Goal: Information Seeking & Learning: Compare options

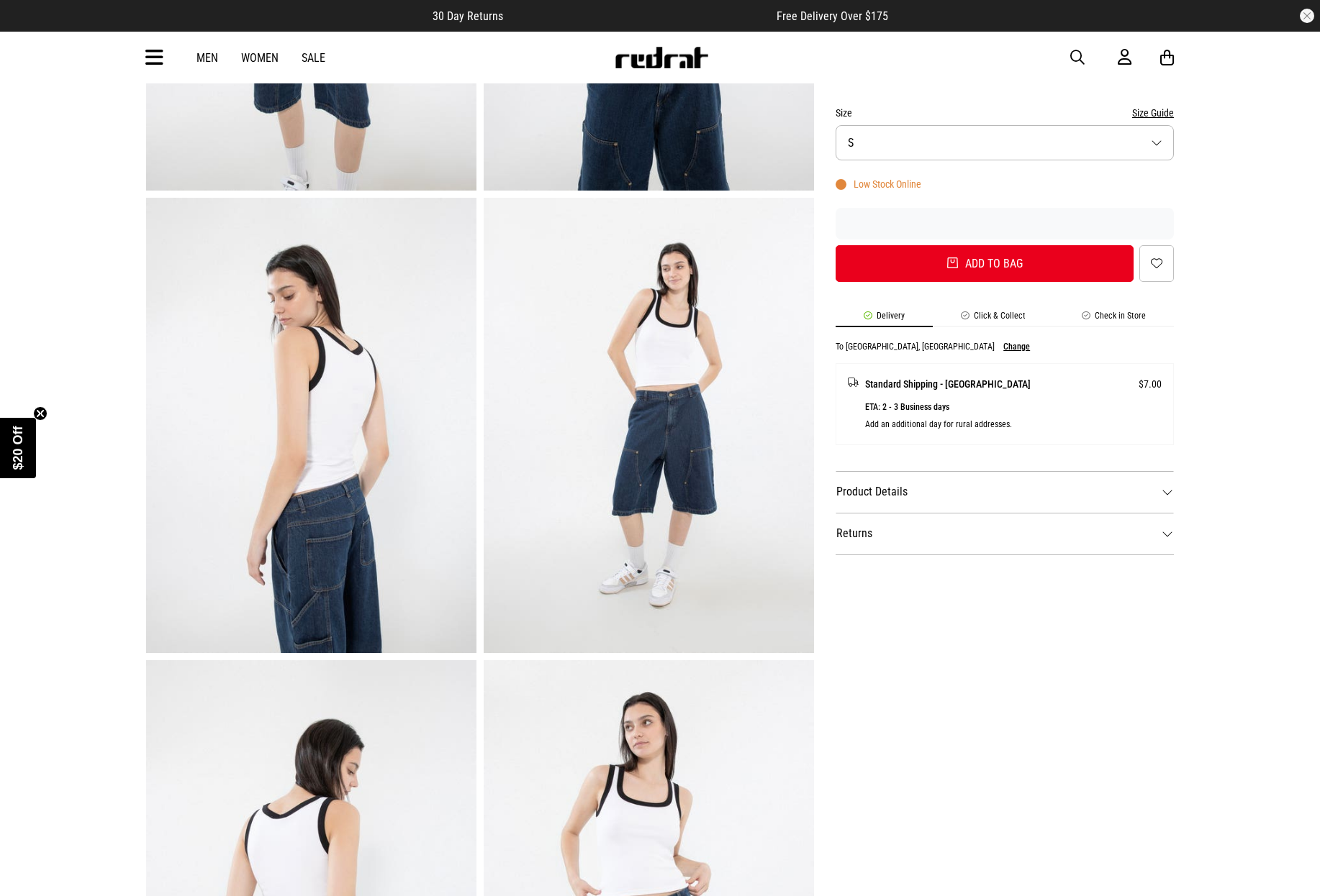
scroll to position [118, 0]
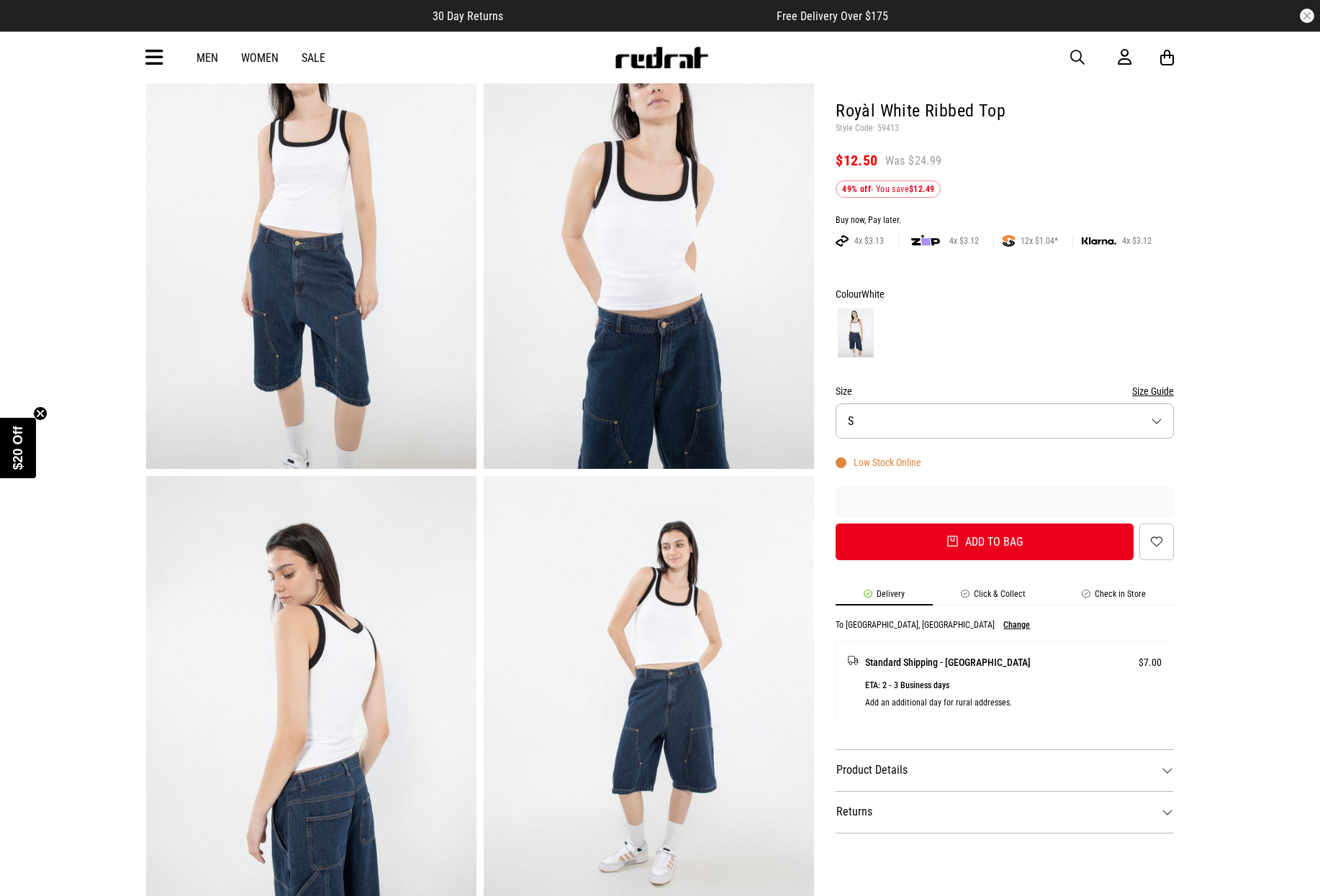
click at [674, 333] on img at bounding box center [648, 242] width 330 height 456
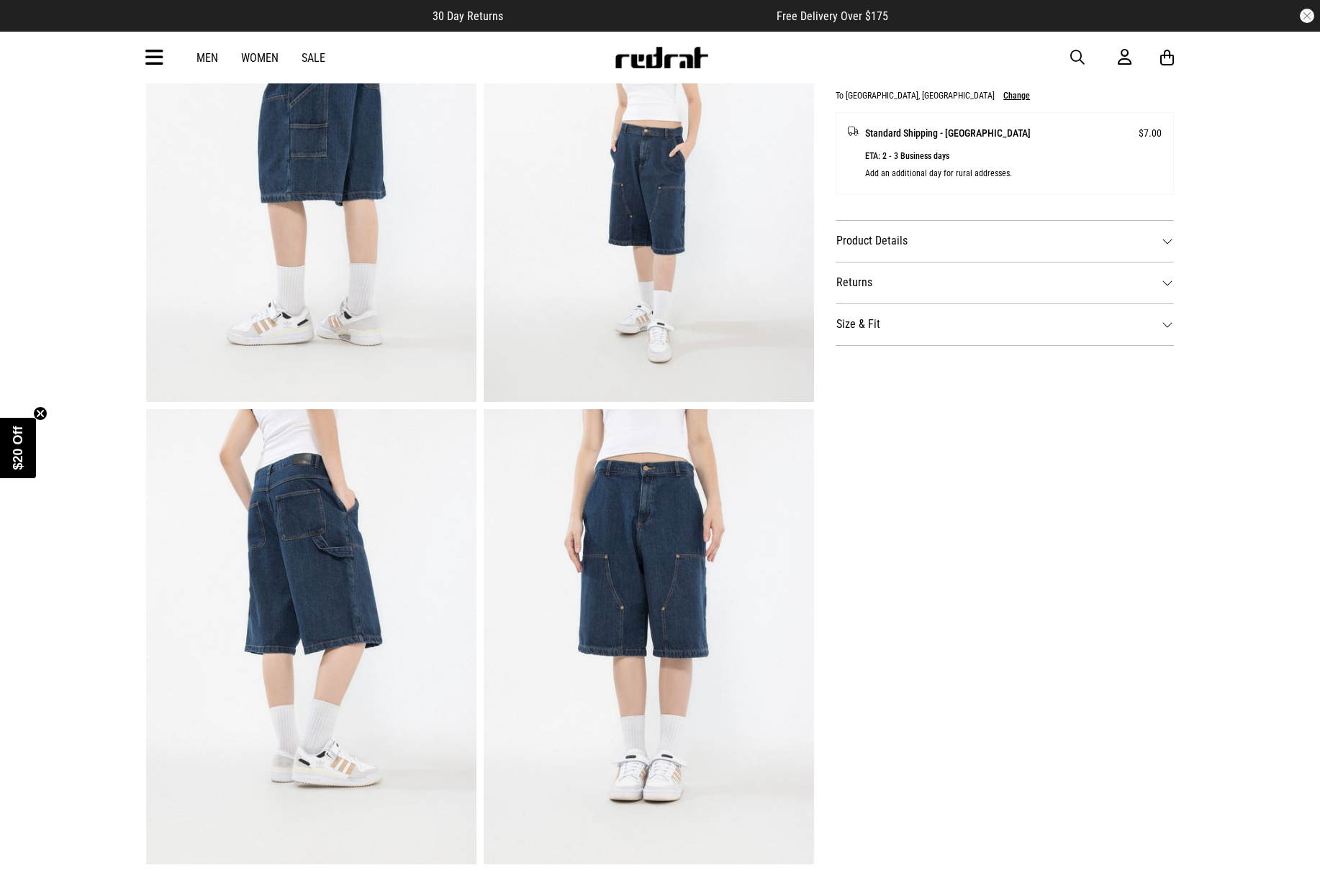
scroll to position [614, 0]
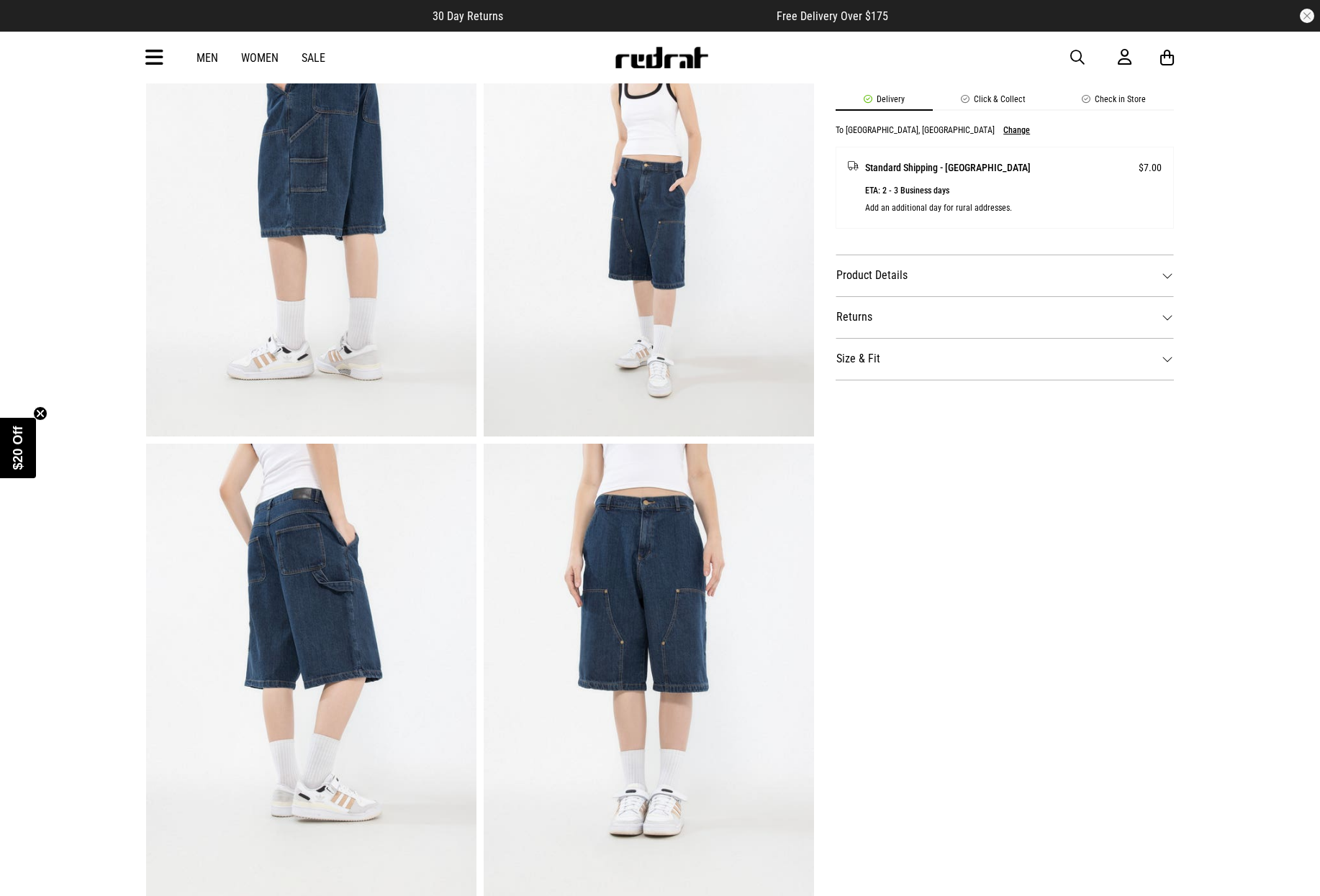
click at [305, 582] on img at bounding box center [311, 671] width 330 height 456
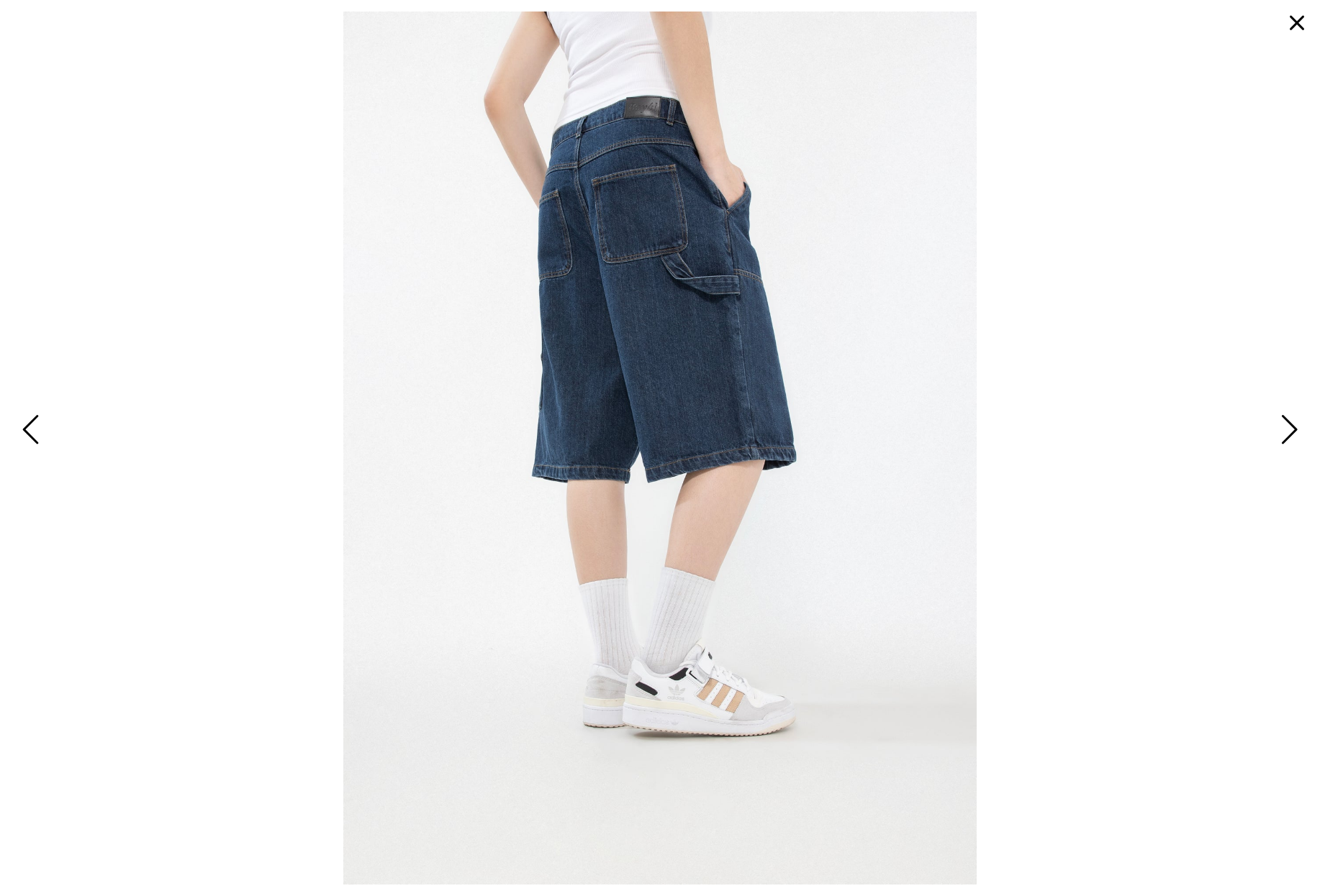
click at [1295, 28] on button "button" at bounding box center [1296, 23] width 35 height 35
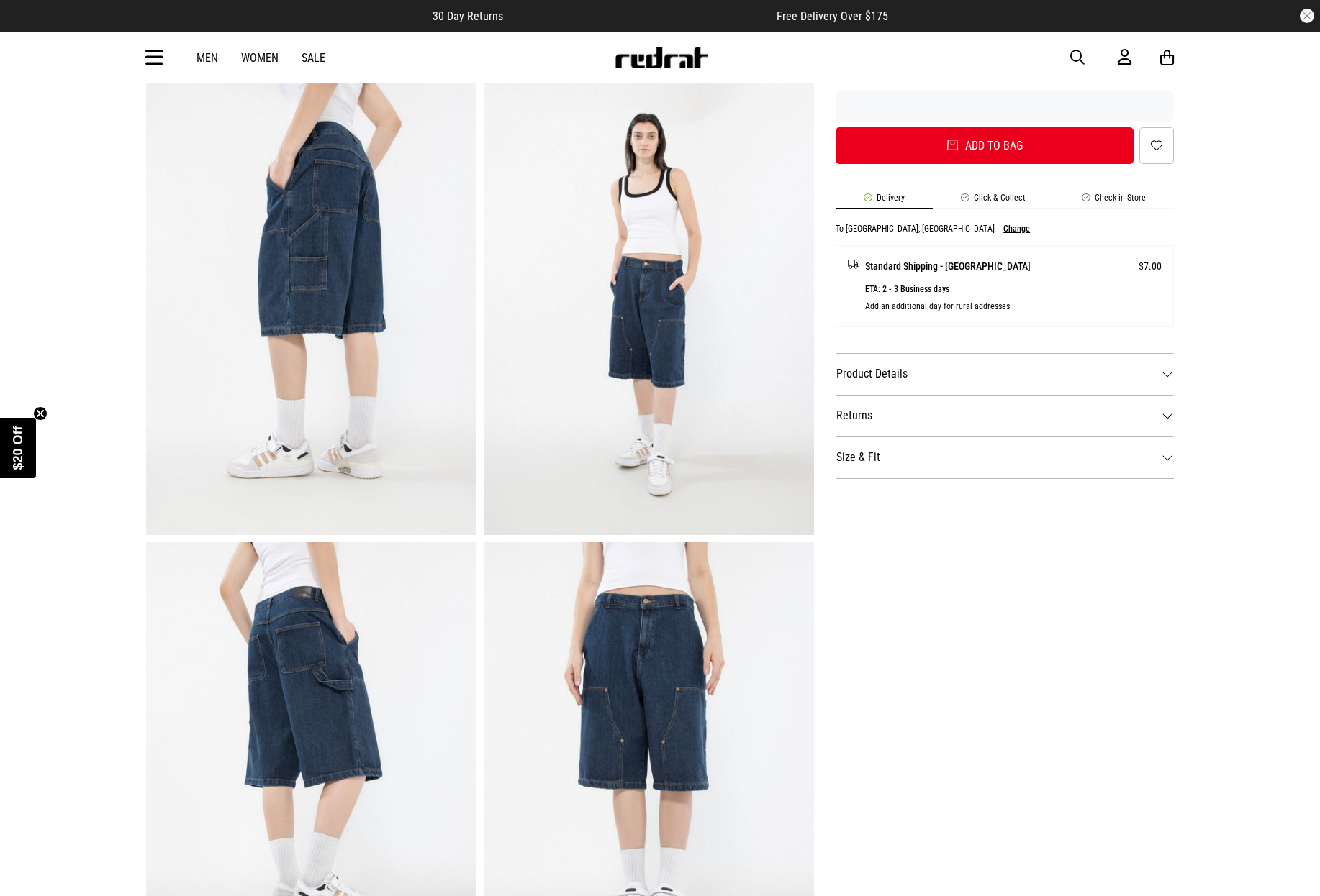
scroll to position [493, 0]
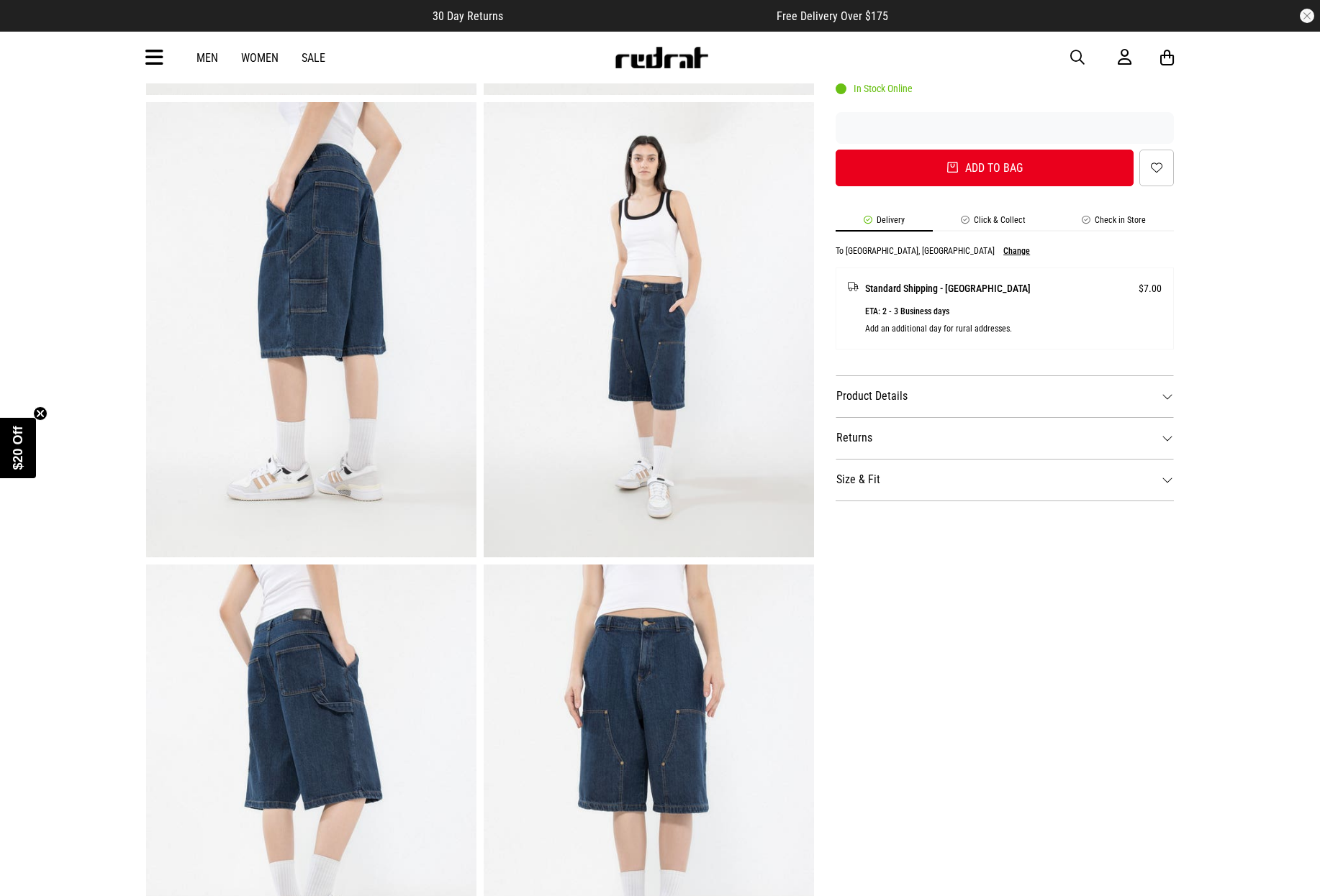
click at [316, 649] on img at bounding box center [311, 792] width 330 height 456
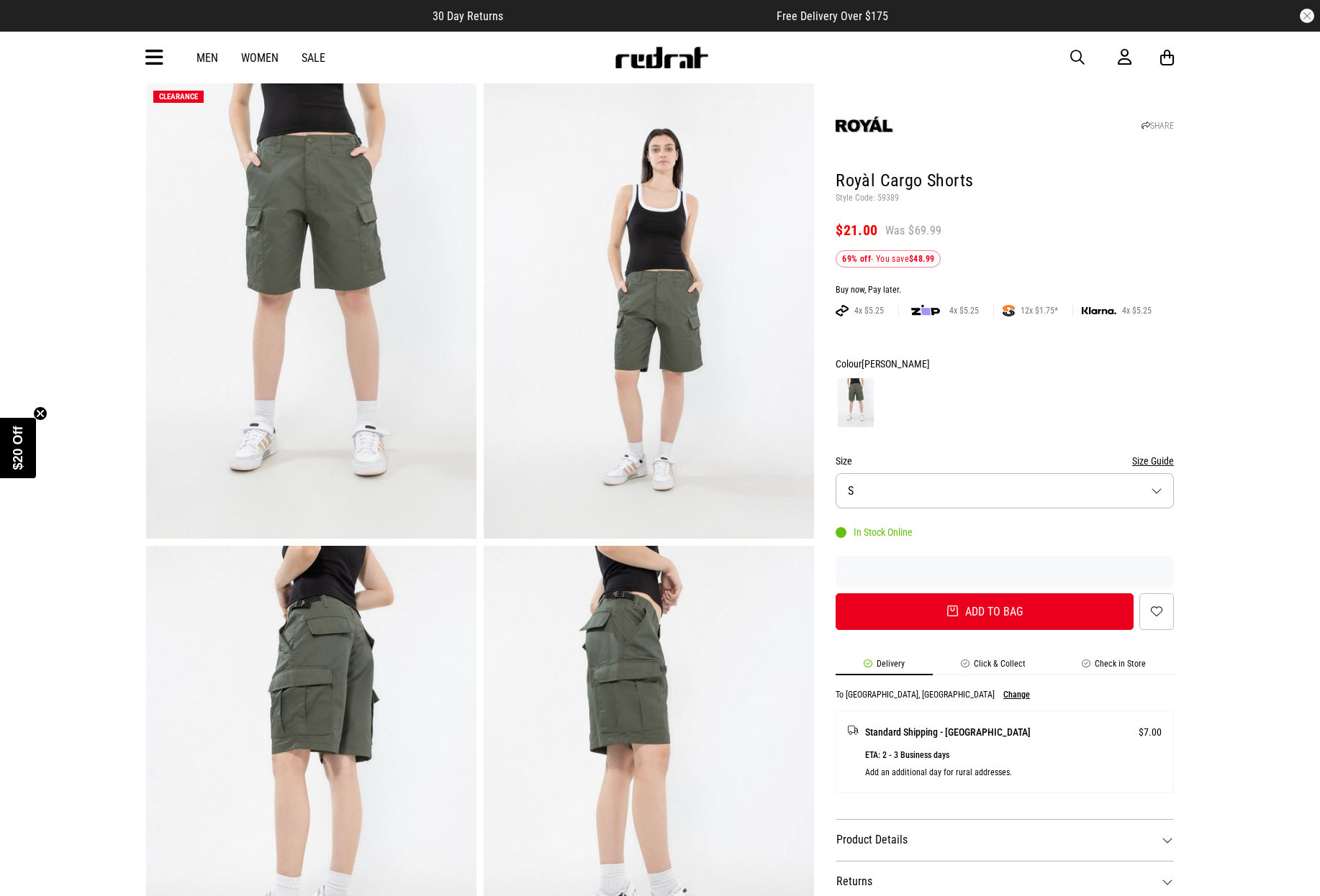
scroll to position [290, 0]
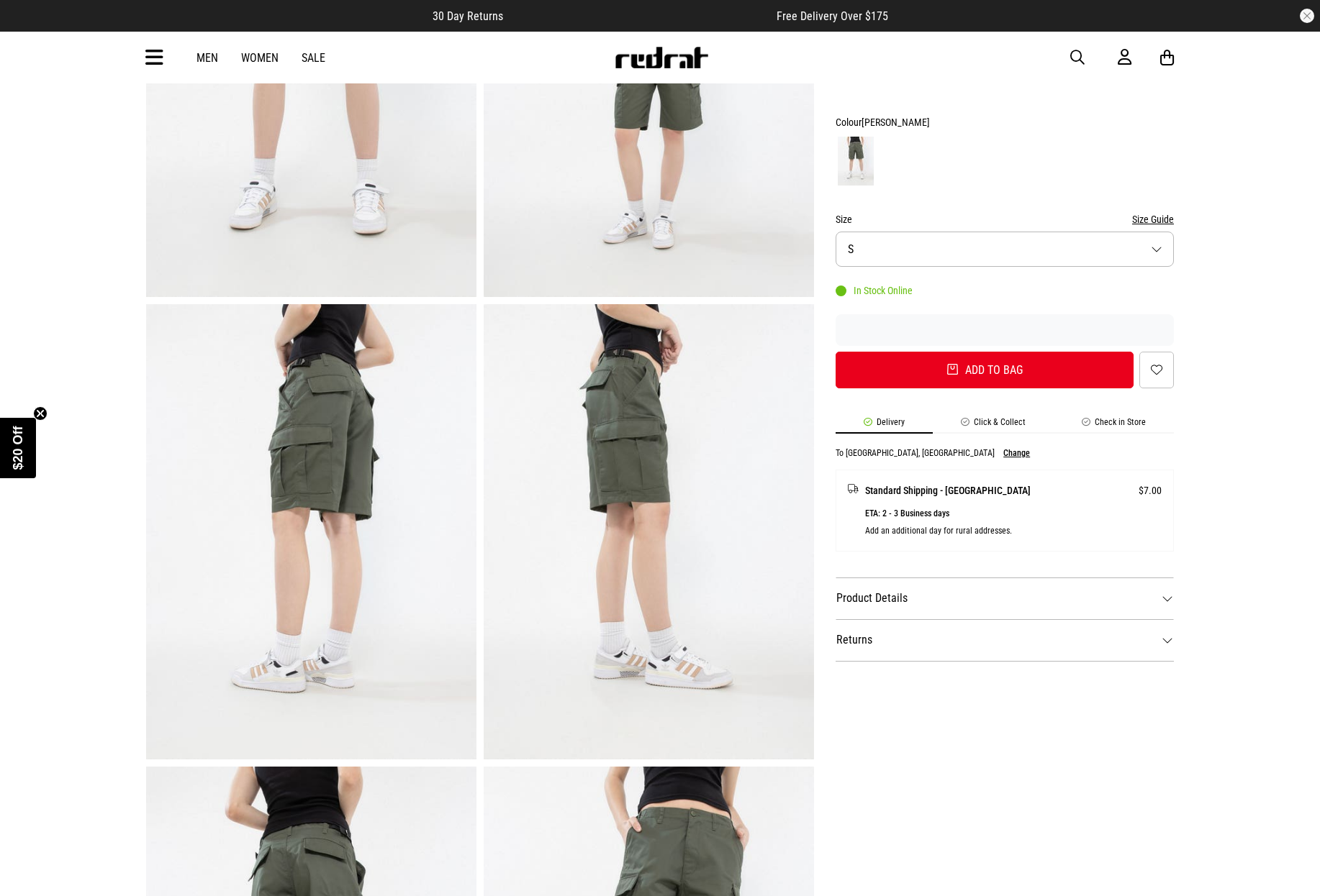
click at [614, 384] on img at bounding box center [648, 532] width 330 height 456
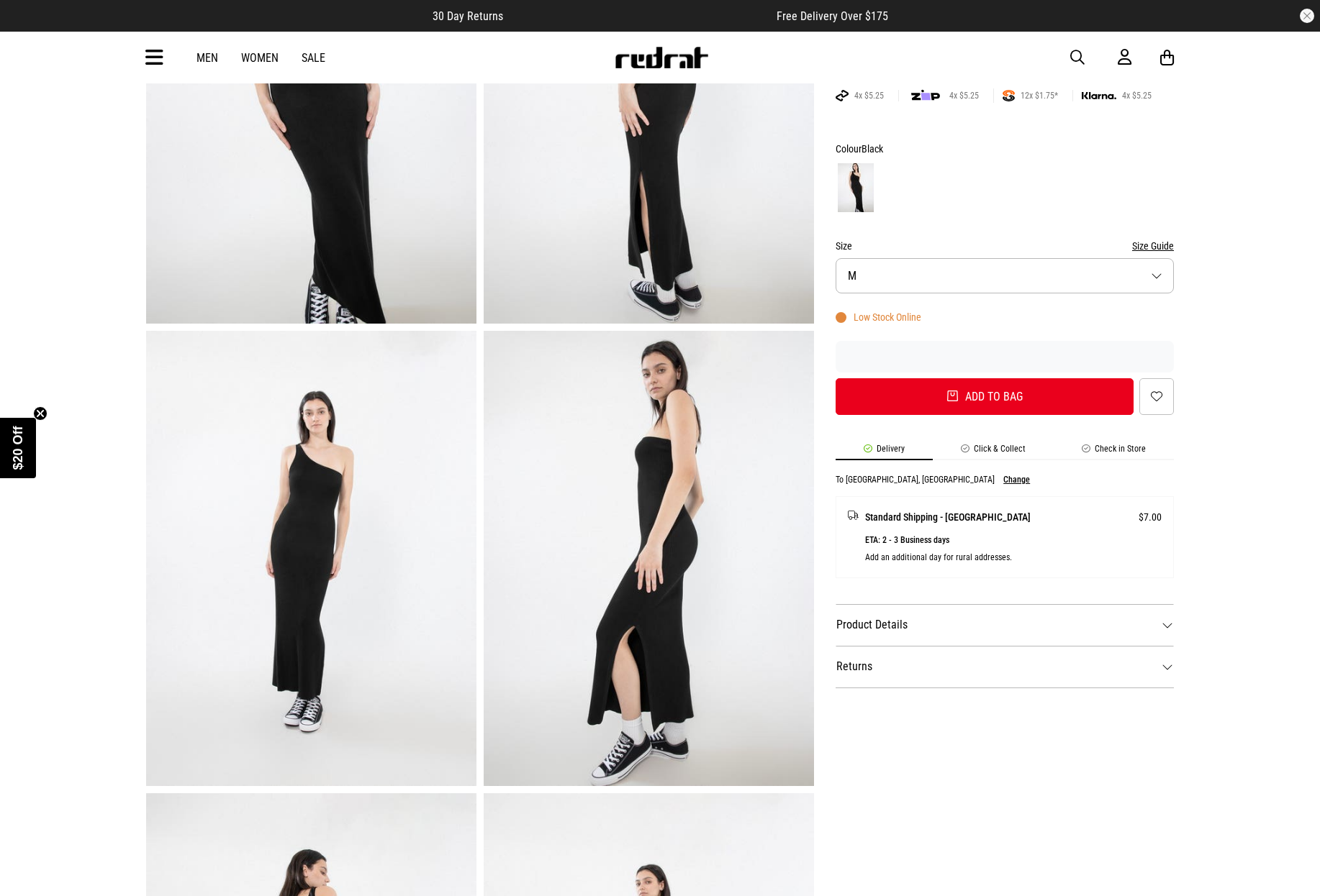
scroll to position [278, 0]
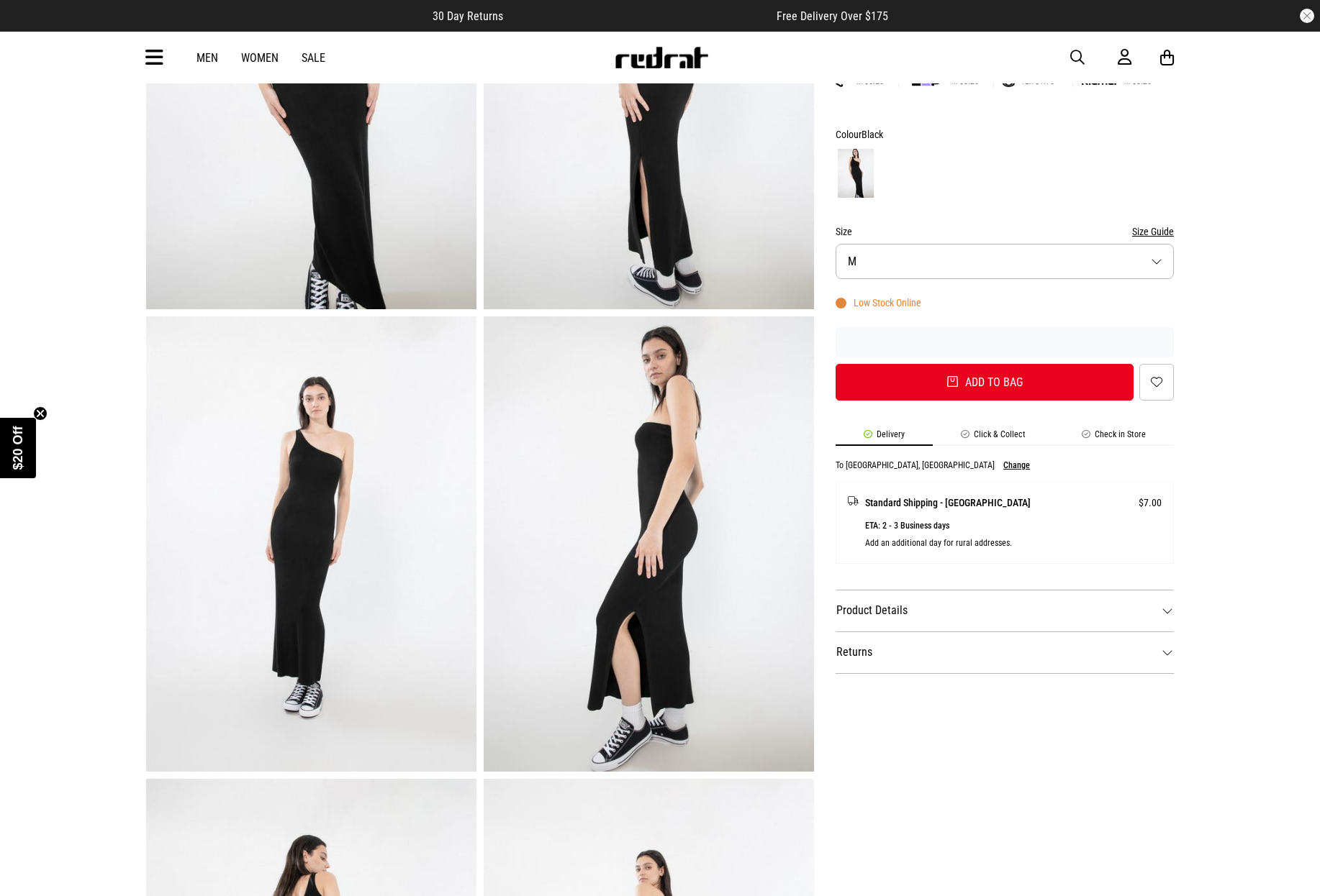
click at [588, 500] on img at bounding box center [648, 544] width 330 height 456
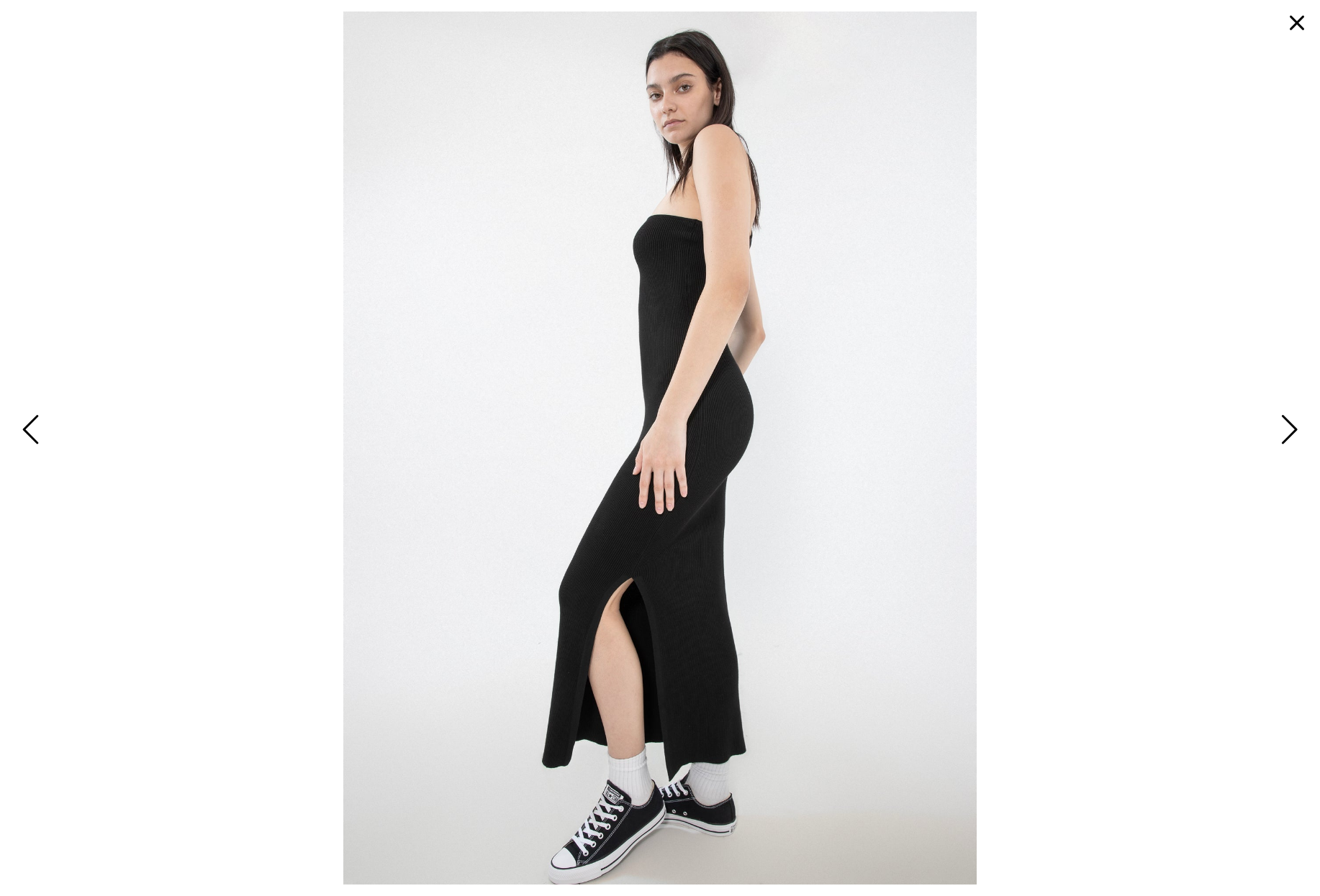
scroll to position [360, 0]
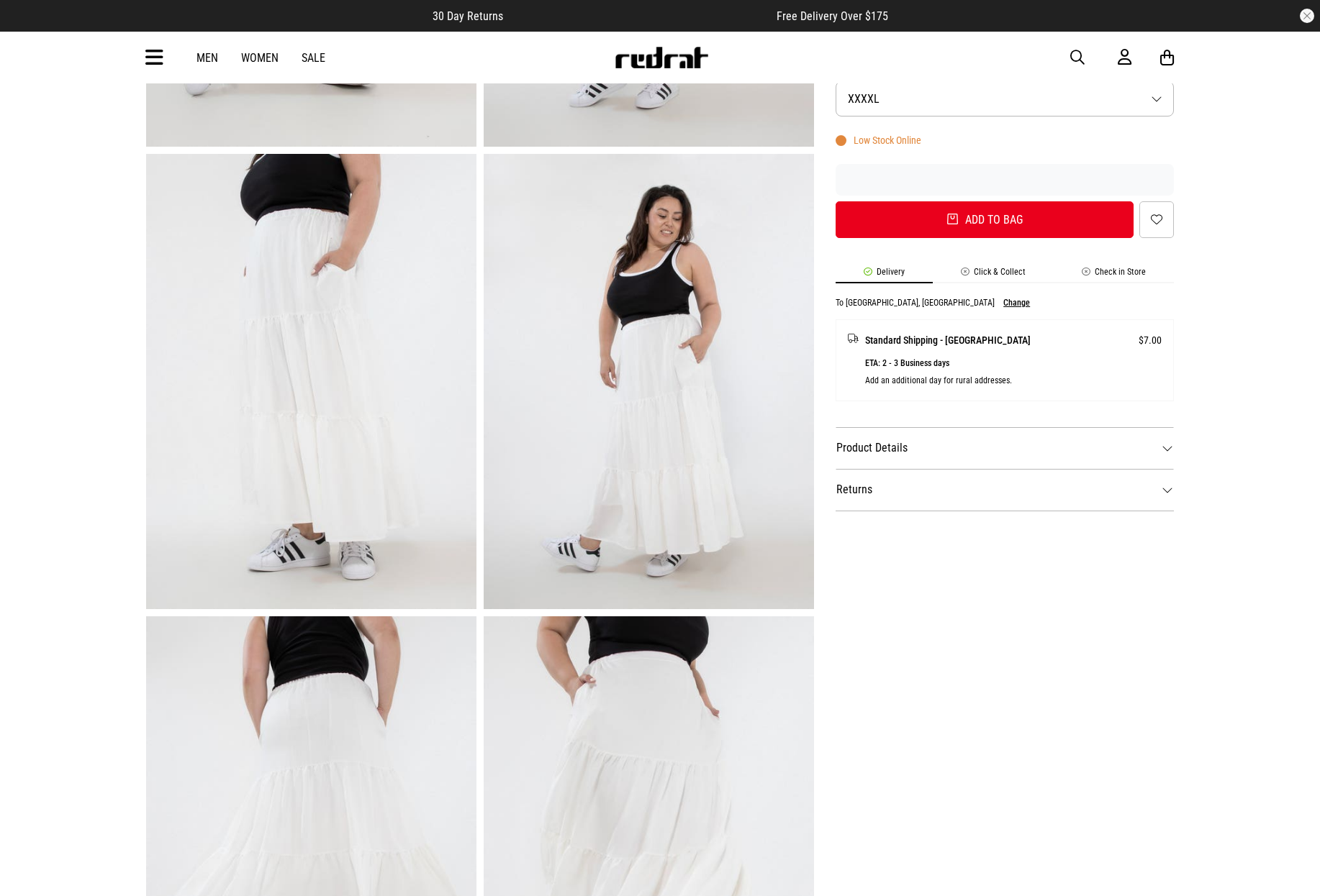
scroll to position [441, 0]
click at [288, 346] on img at bounding box center [311, 382] width 330 height 456
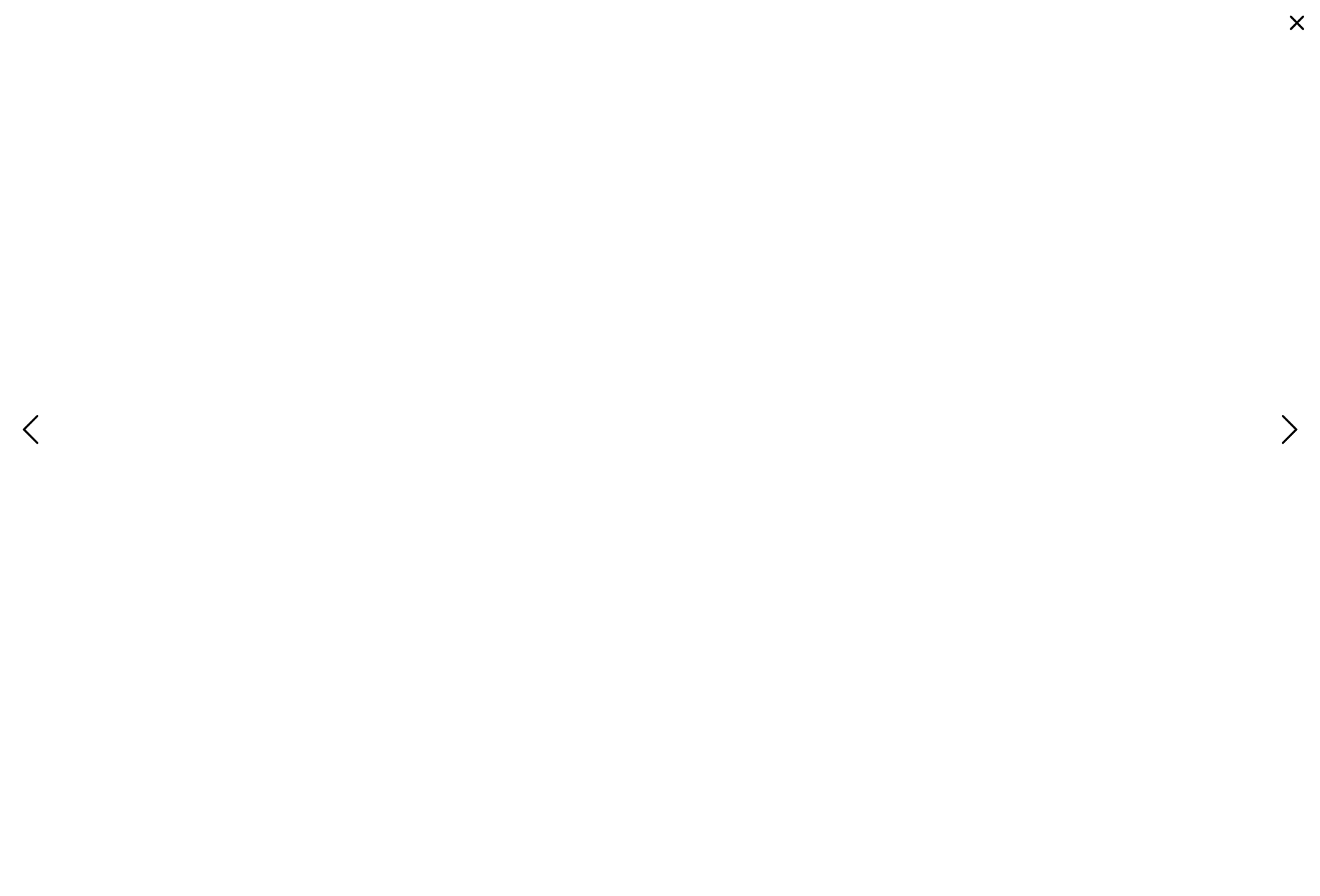
scroll to position [0, 0]
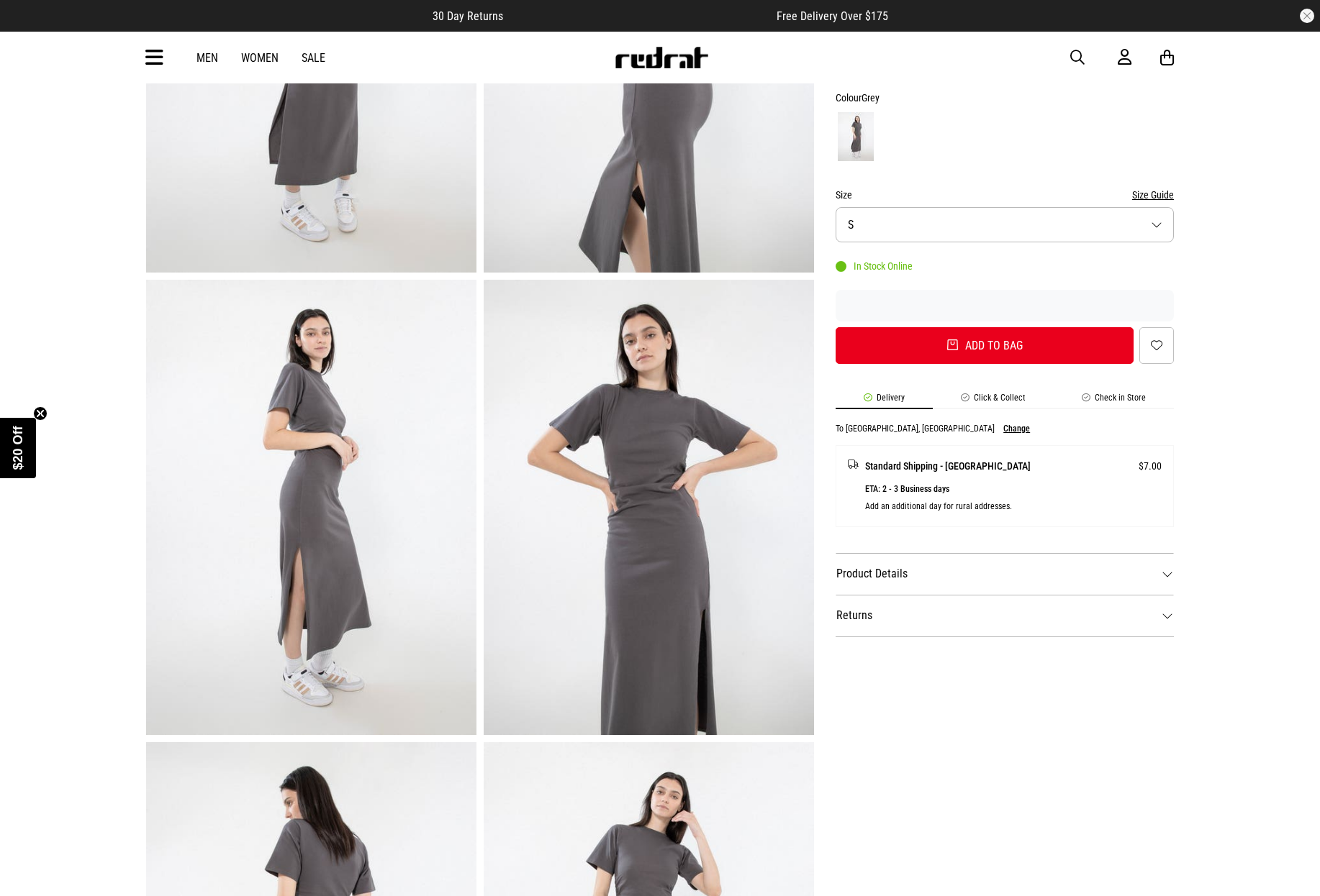
scroll to position [146, 0]
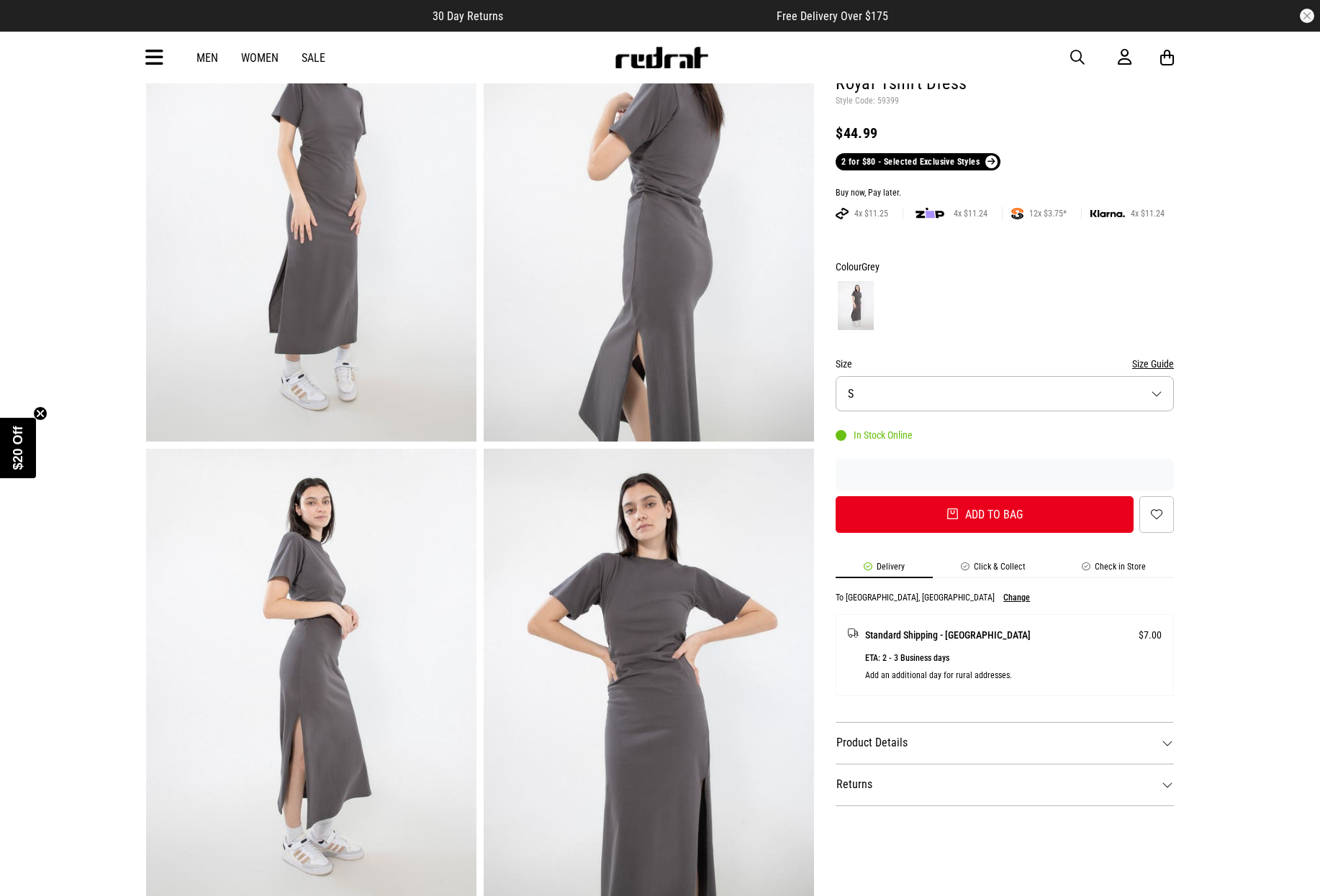
click at [660, 212] on img at bounding box center [648, 214] width 330 height 456
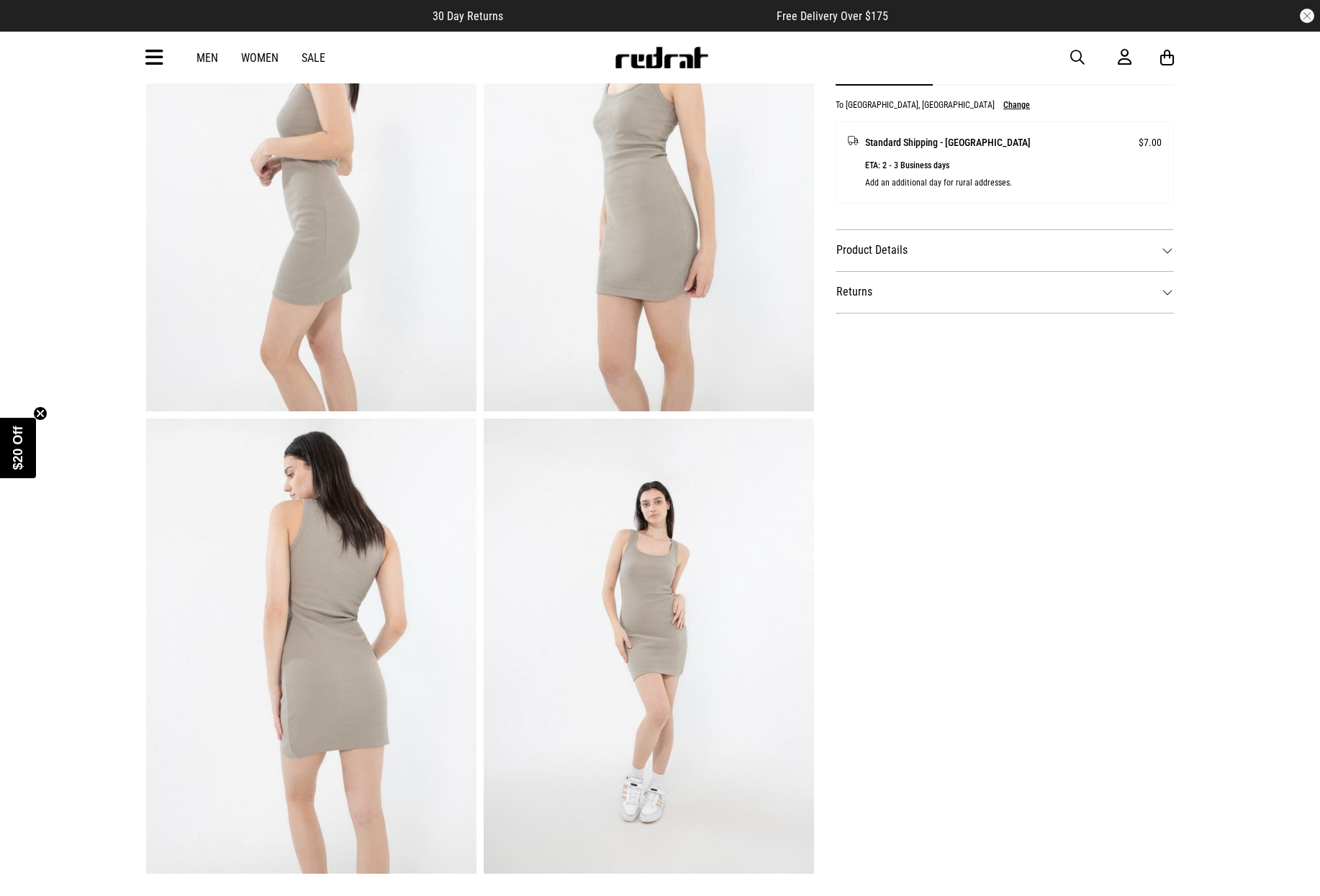
click at [609, 174] on img at bounding box center [648, 184] width 330 height 456
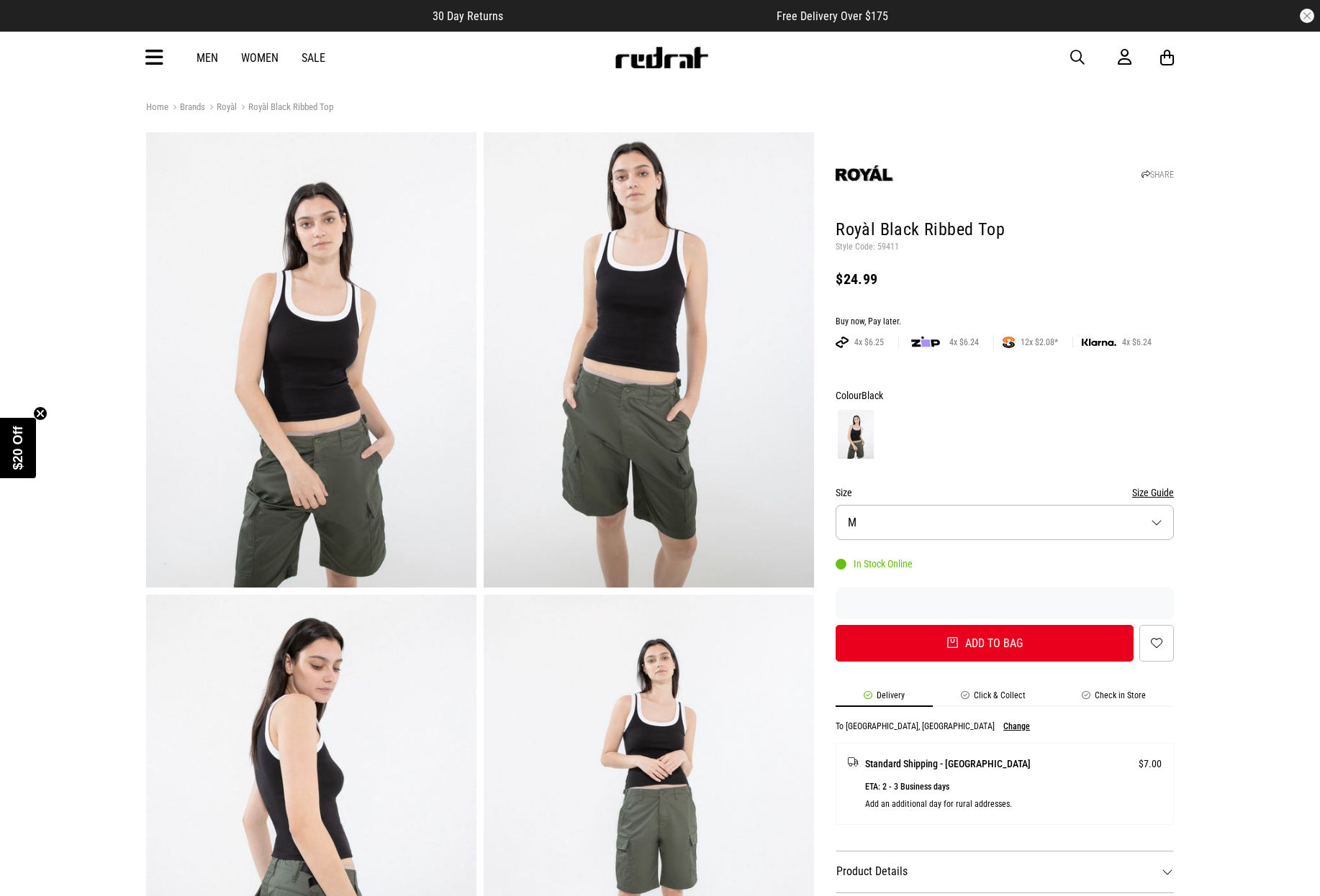
click at [702, 383] on img at bounding box center [648, 360] width 330 height 456
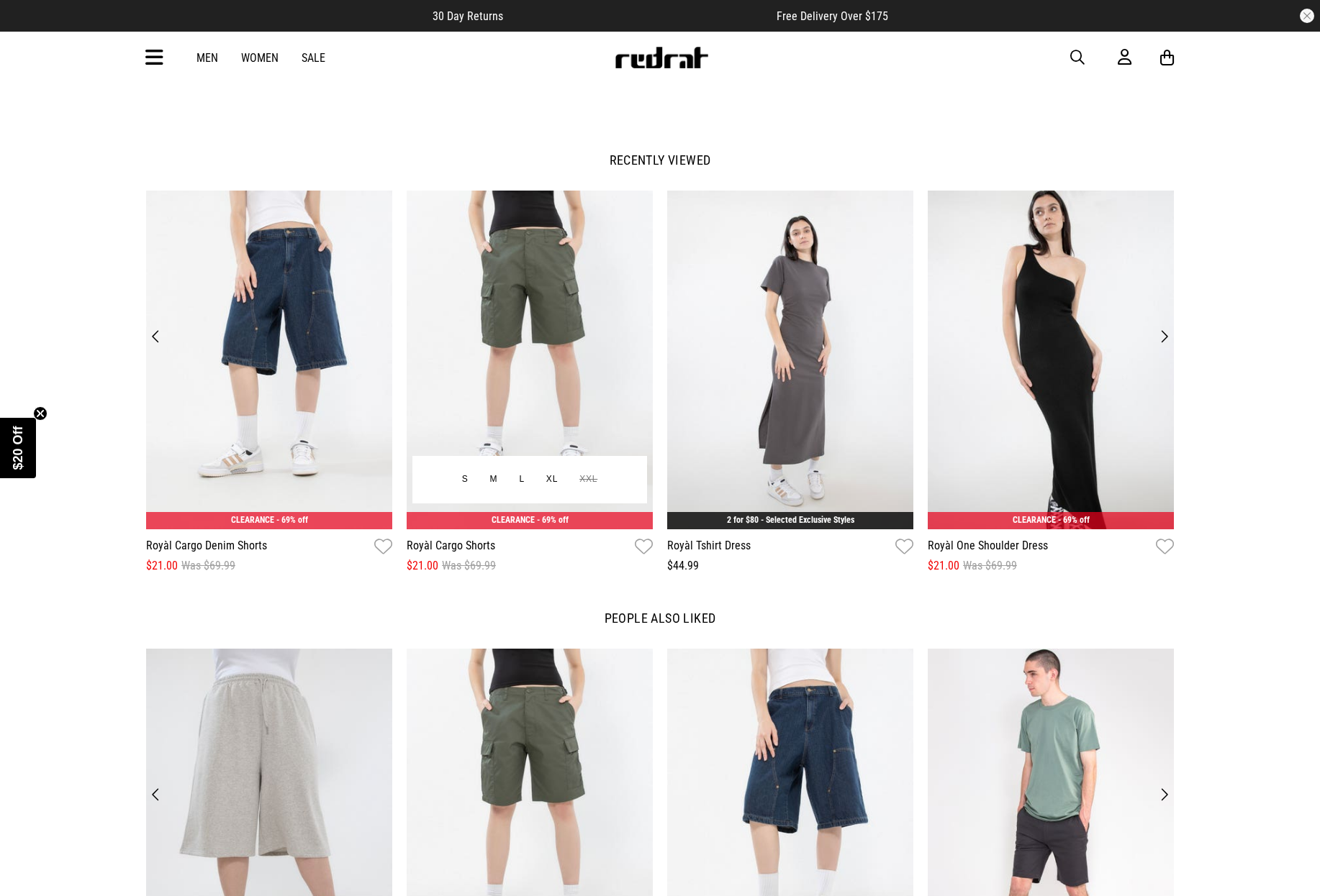
scroll to position [1832, 0]
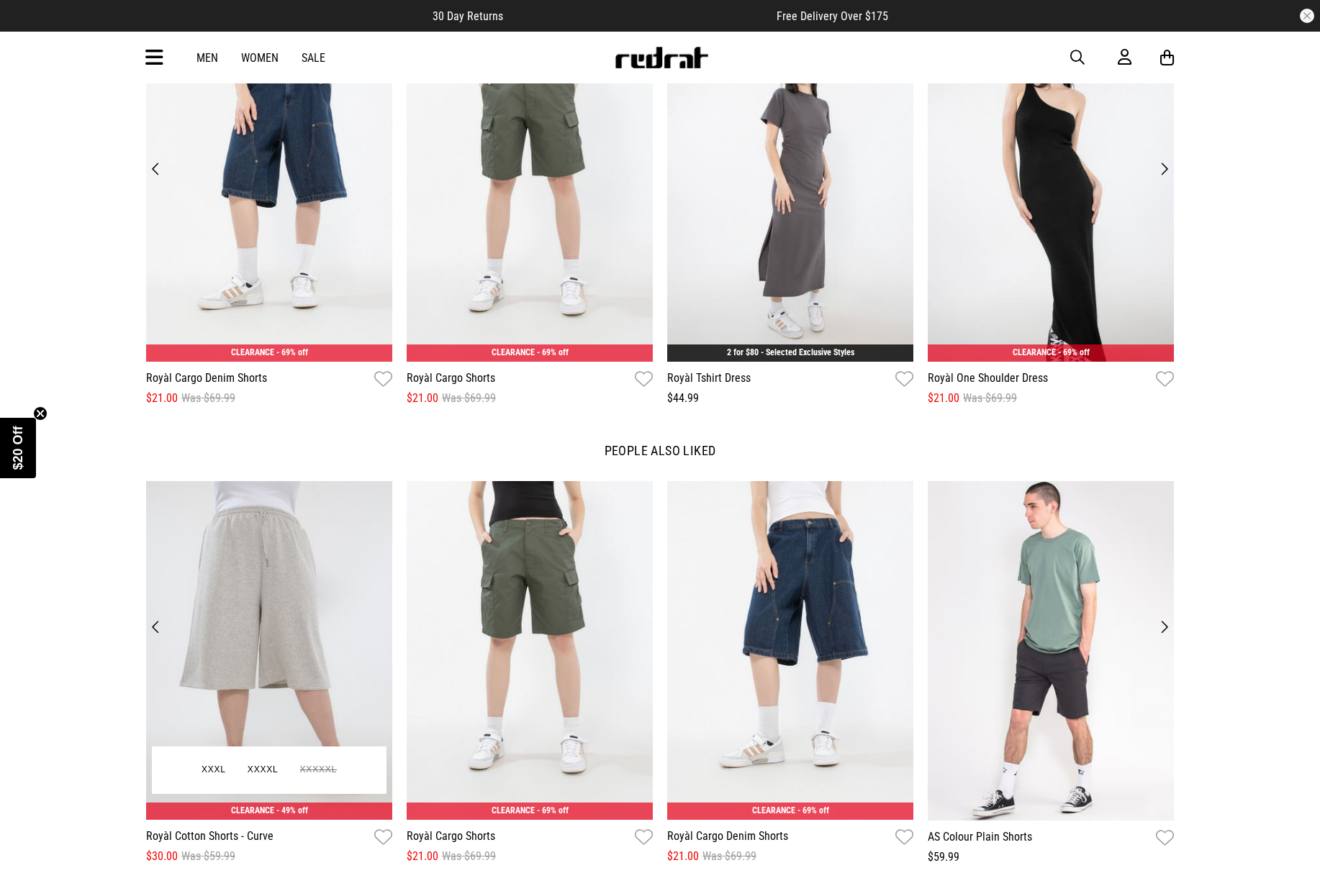
click at [311, 567] on img at bounding box center [269, 650] width 246 height 340
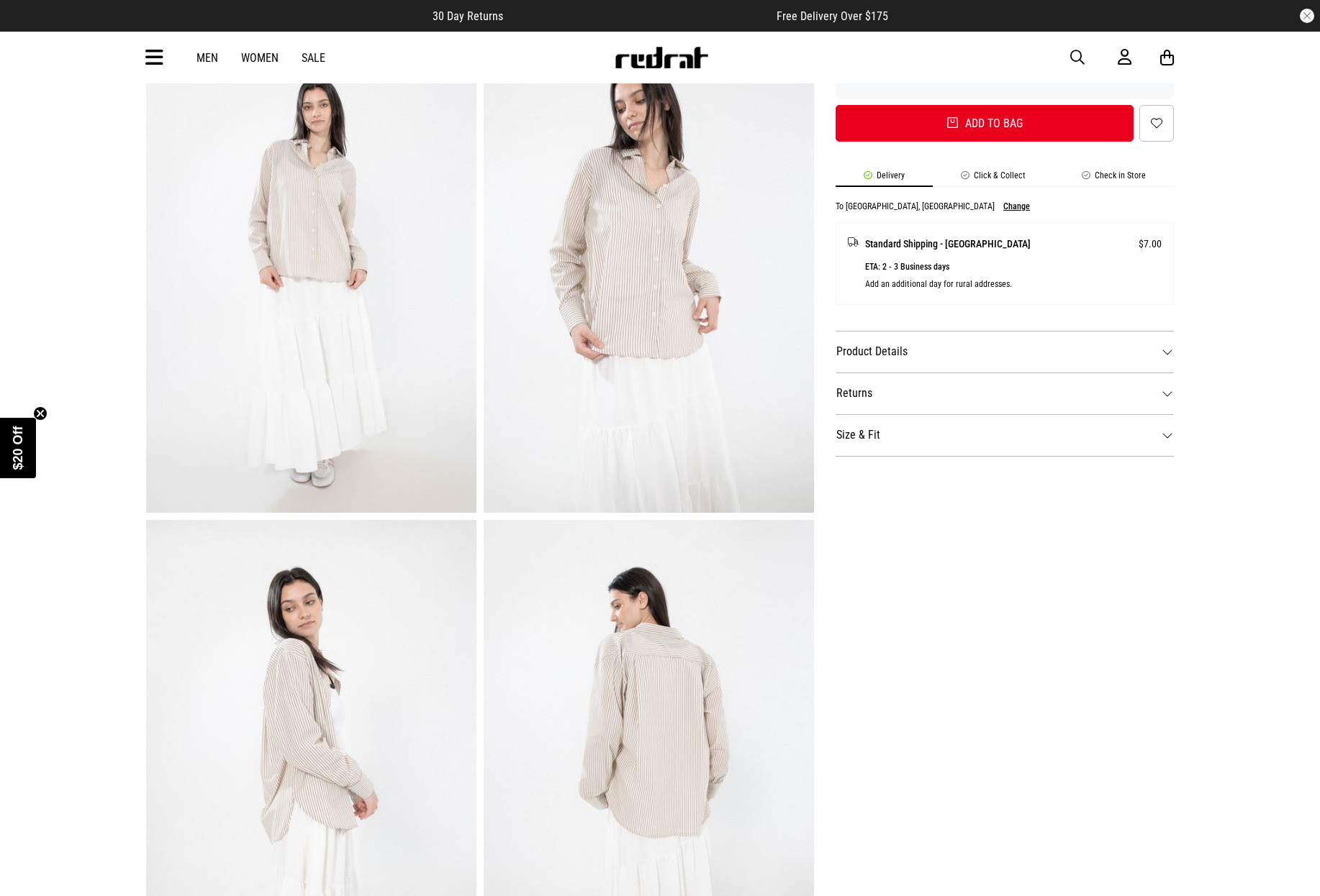
scroll to position [812, 0]
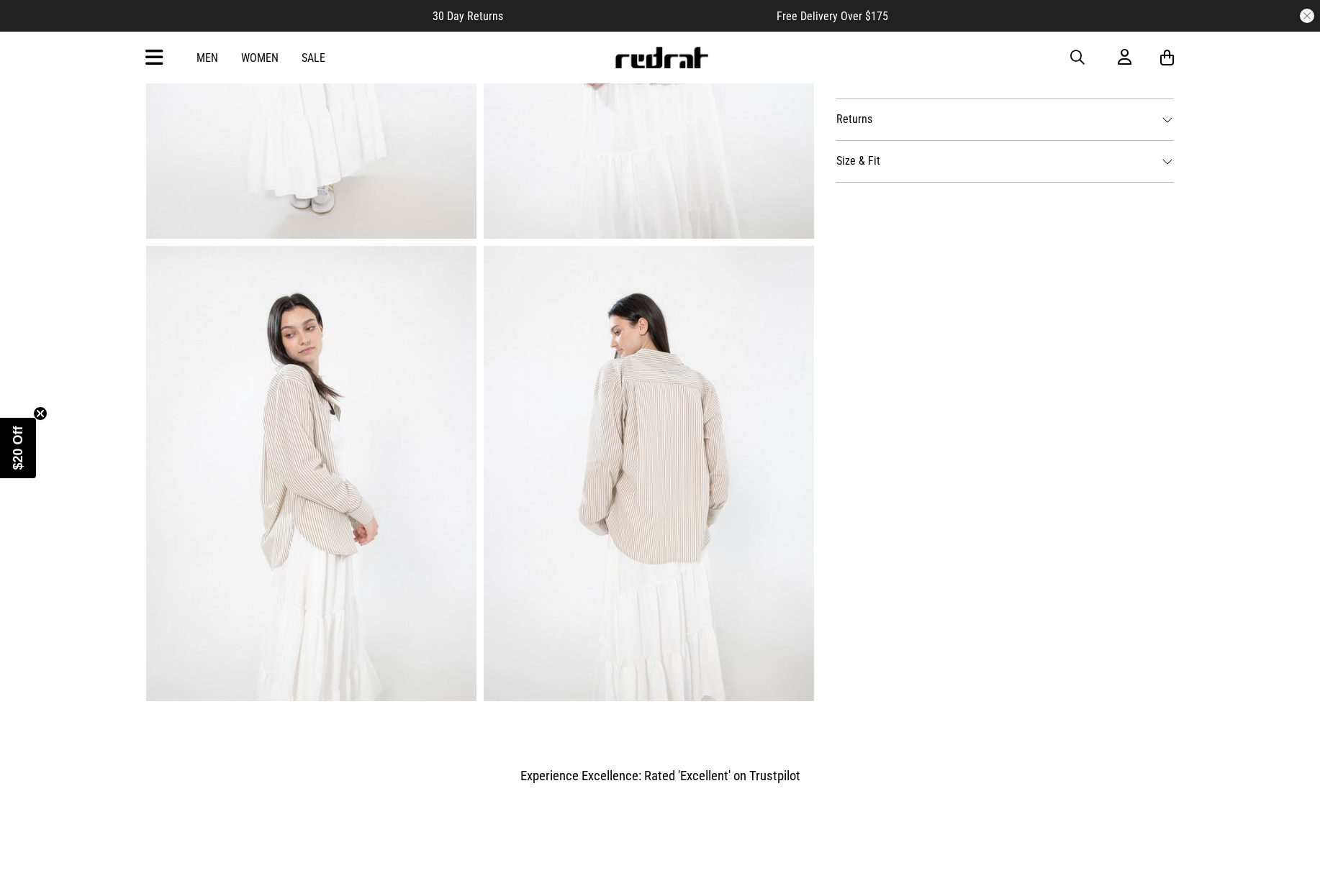
click at [650, 474] on img at bounding box center [648, 474] width 330 height 456
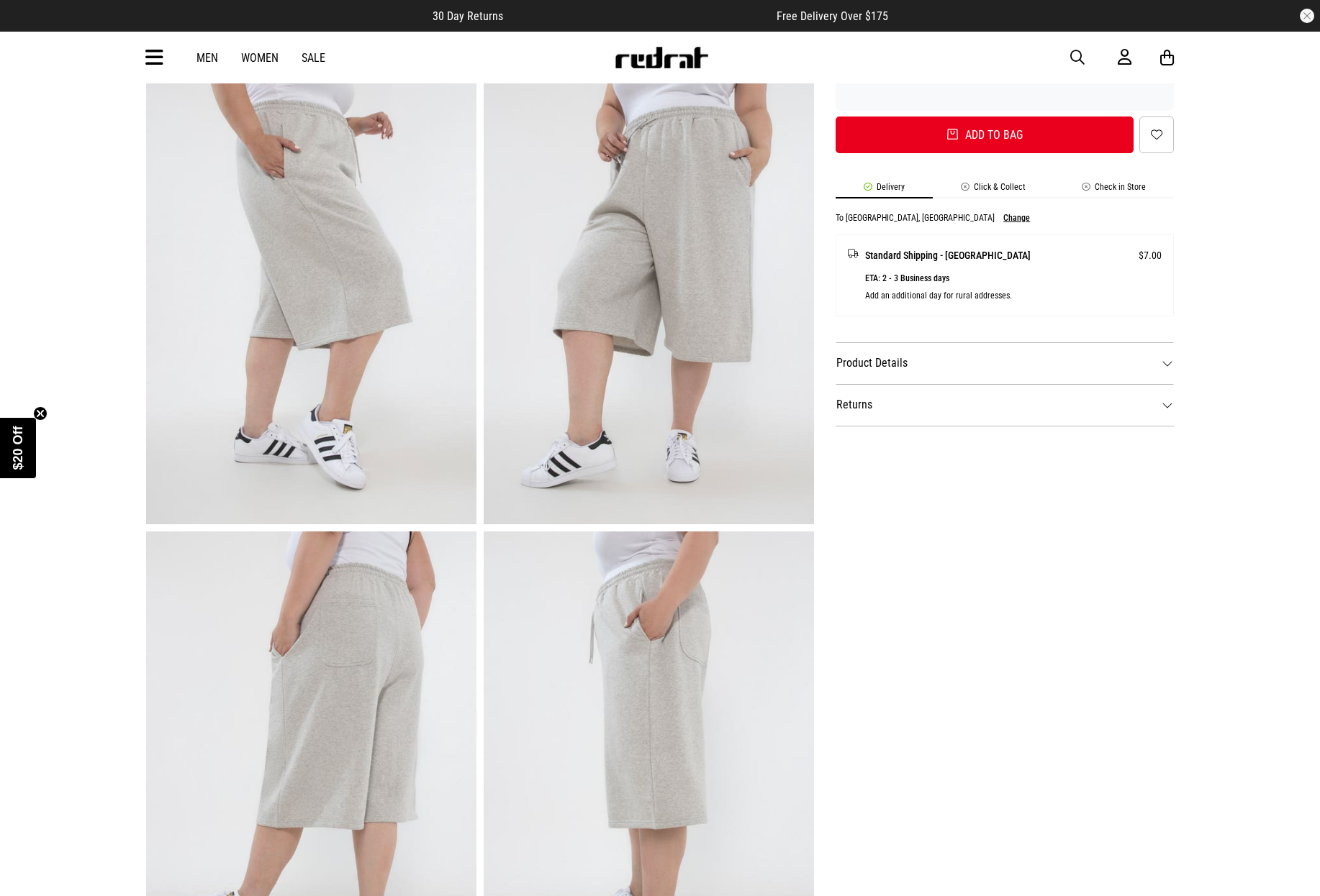
scroll to position [705, 0]
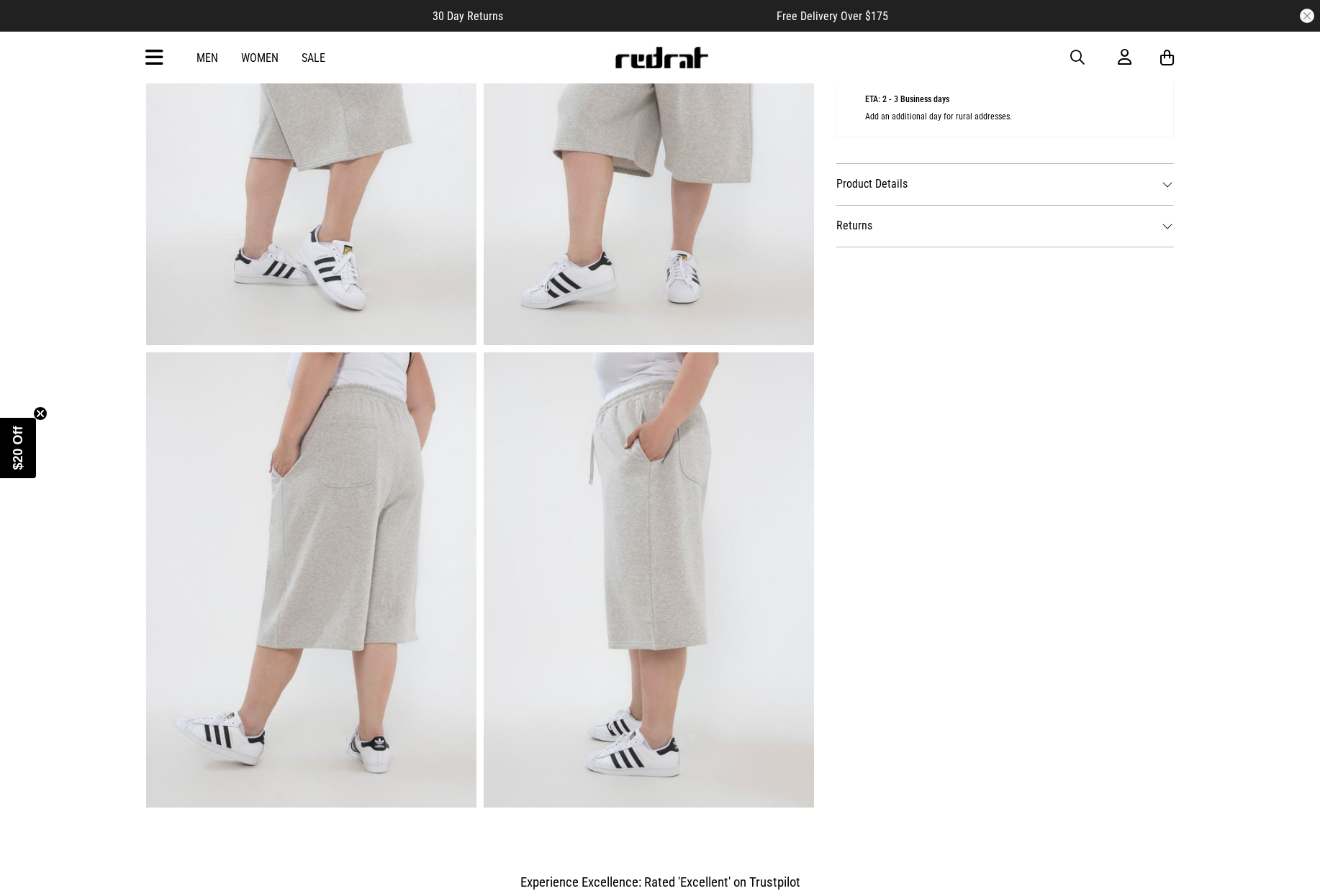
click at [431, 488] on img at bounding box center [311, 581] width 330 height 456
